Goal: Task Accomplishment & Management: Manage account settings

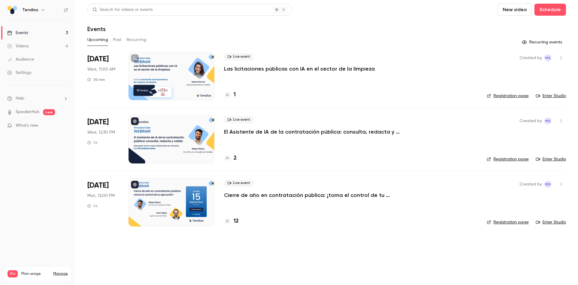
click at [248, 131] on p "El Asistente de IA de la contratación pública: consulta, redacta y valida." at bounding box center [314, 131] width 181 height 7
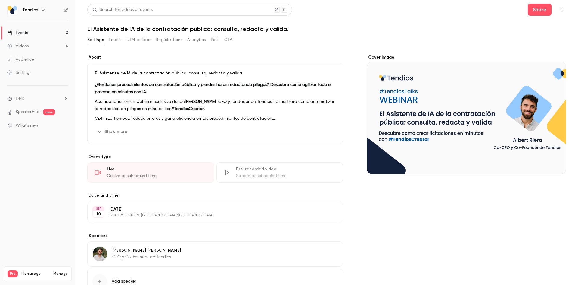
click at [173, 44] on button "Registrations" at bounding box center [169, 40] width 27 height 10
